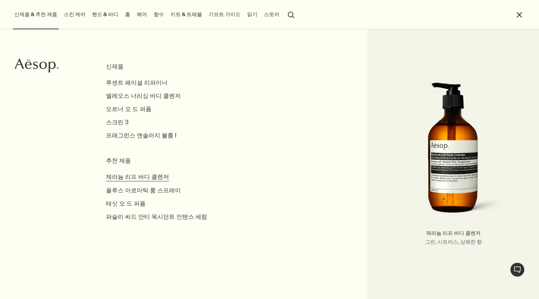
click at [157, 177] on span "제라늄 리프 바디 클렌저" at bounding box center [137, 177] width 63 height 8
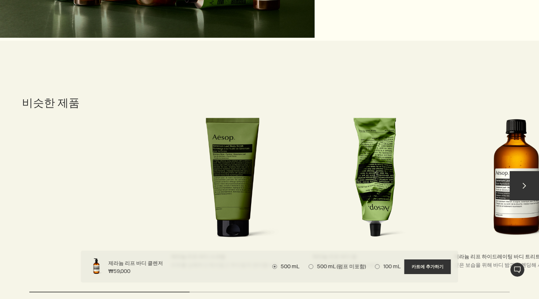
scroll to position [1086, 0]
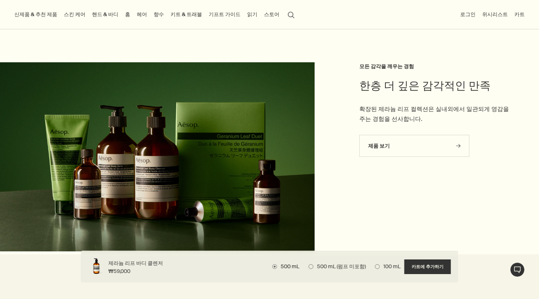
click at [207, 167] on img at bounding box center [157, 156] width 315 height 189
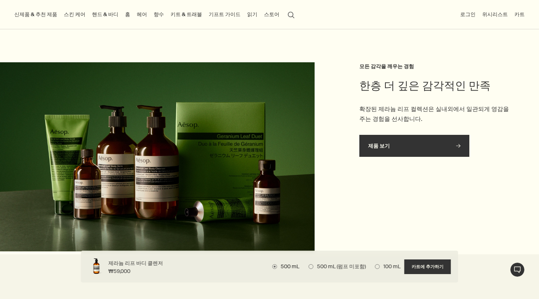
click at [396, 142] on link "제품 보기 rightArrow" at bounding box center [415, 146] width 110 height 22
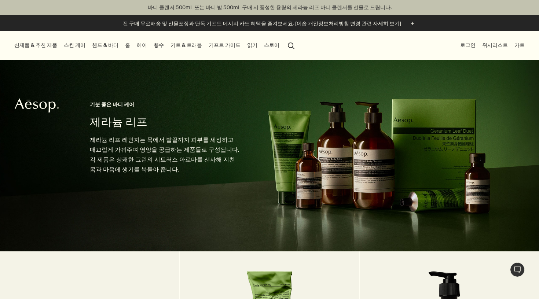
click at [285, 47] on button "search 검색" at bounding box center [291, 45] width 13 height 14
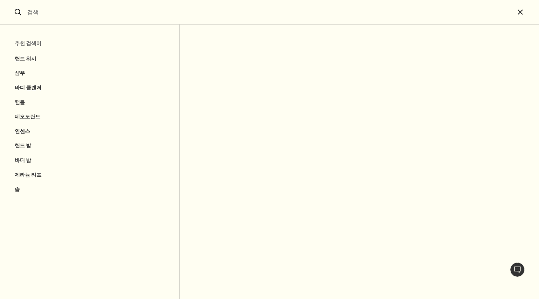
type input "b"
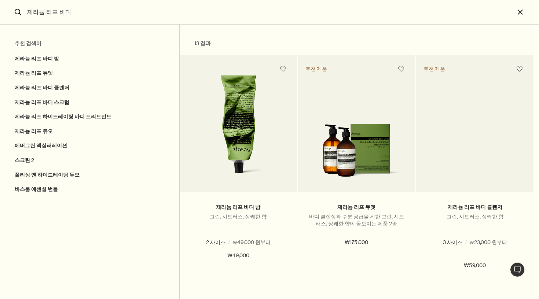
type input "제라늄 리프 바디"
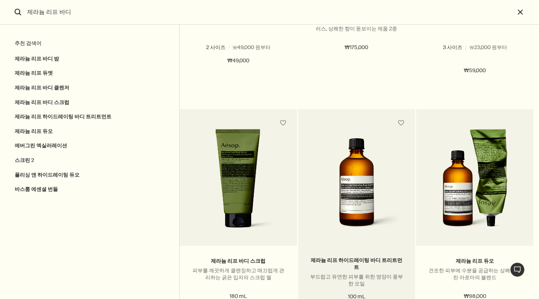
scroll to position [28, 0]
